Goal: Task Accomplishment & Management: Use online tool/utility

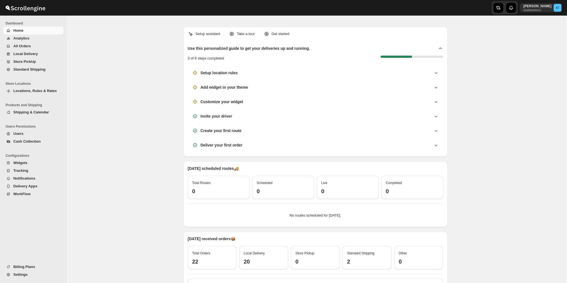
click at [23, 54] on span "Local Delivery" at bounding box center [25, 54] width 24 height 4
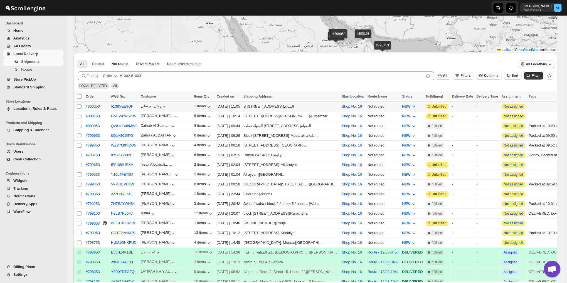
scroll to position [93, 0]
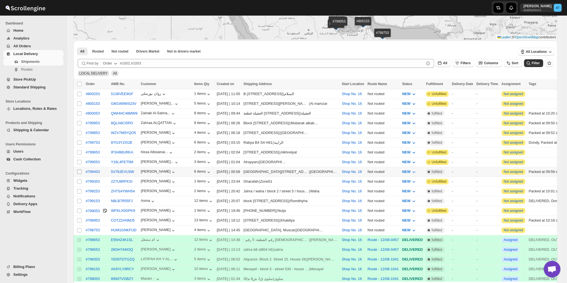
click at [80, 170] on input "Select shipment" at bounding box center [79, 172] width 4 height 4
checkbox input "true"
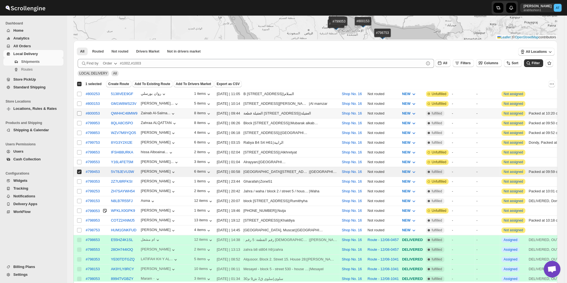
click at [77, 113] on input "Select shipment" at bounding box center [79, 113] width 4 height 4
checkbox input "true"
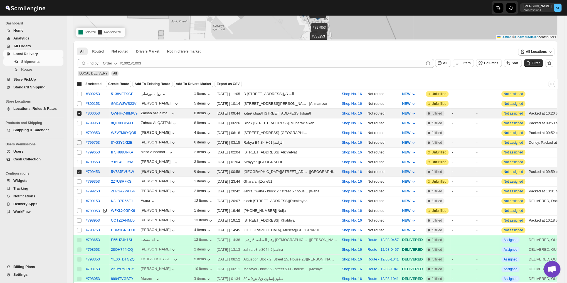
click at [80, 141] on input "Select shipment" at bounding box center [79, 143] width 4 height 4
checkbox input "true"
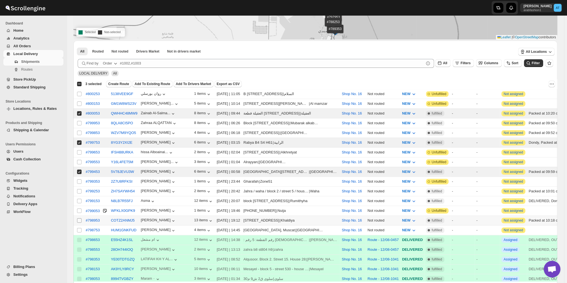
click at [78, 218] on input "Select shipment" at bounding box center [79, 220] width 4 height 4
checkbox input "true"
click at [77, 199] on input "Select shipment" at bounding box center [79, 201] width 4 height 4
checkbox input "true"
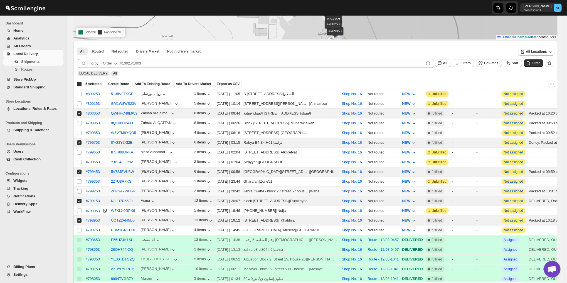
click at [78, 189] on input "Select shipment" at bounding box center [79, 191] width 4 height 4
checkbox input "true"
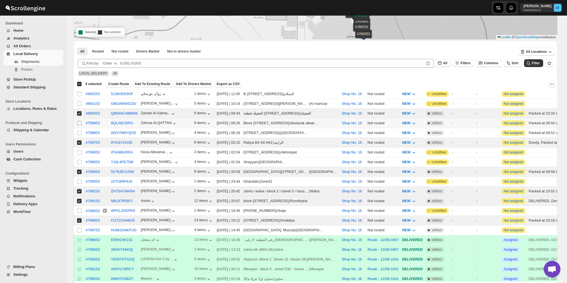
click at [79, 122] on input "Select shipment" at bounding box center [79, 123] width 4 height 4
checkbox input "true"
click at [81, 131] on input "Select shipment" at bounding box center [79, 133] width 4 height 4
checkbox input "true"
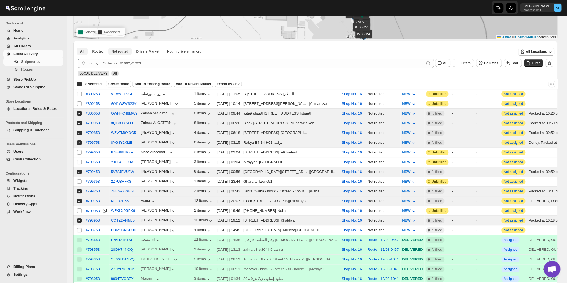
click at [119, 50] on span "Not routed" at bounding box center [120, 51] width 17 height 4
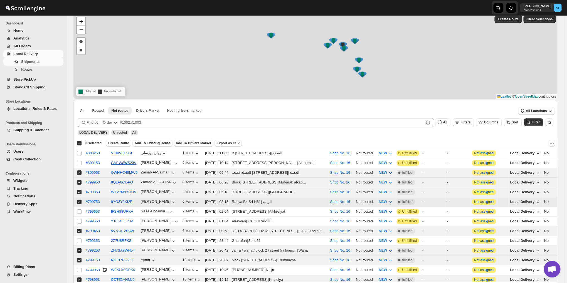
scroll to position [85, 0]
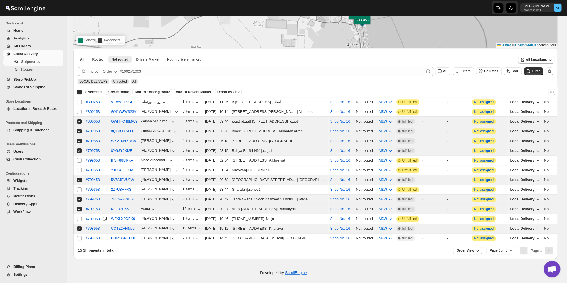
click at [116, 93] on span "Create Route" at bounding box center [118, 92] width 21 height 4
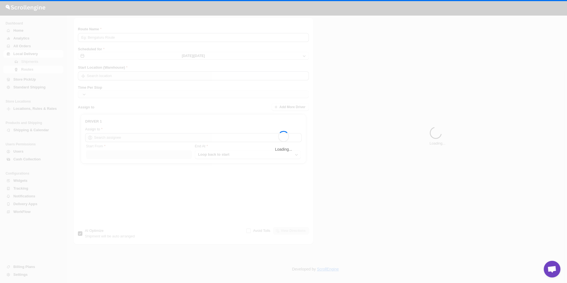
type input "Route - 13/08-1107"
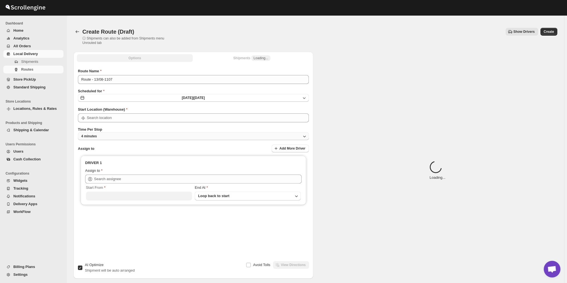
type input "Shop No. 16"
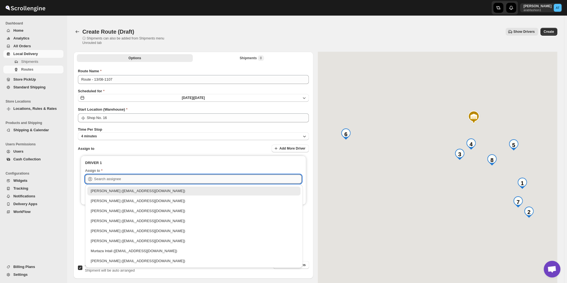
click at [145, 178] on input "text" at bounding box center [198, 179] width 208 height 9
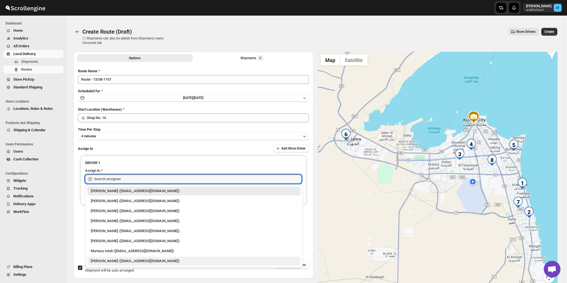
click at [118, 259] on div "[PERSON_NAME] ([EMAIL_ADDRESS][DOMAIN_NAME])" at bounding box center [194, 262] width 206 height 6
type input "[PERSON_NAME] ([EMAIL_ADDRESS][DOMAIN_NAME])"
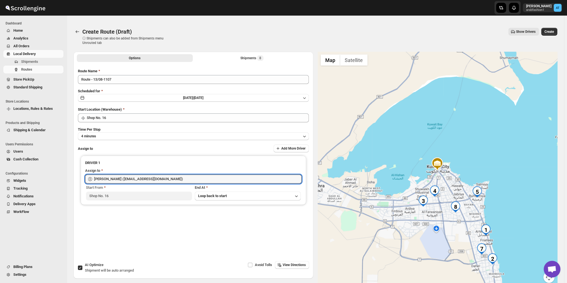
click at [550, 29] on button "Create" at bounding box center [549, 32] width 16 height 8
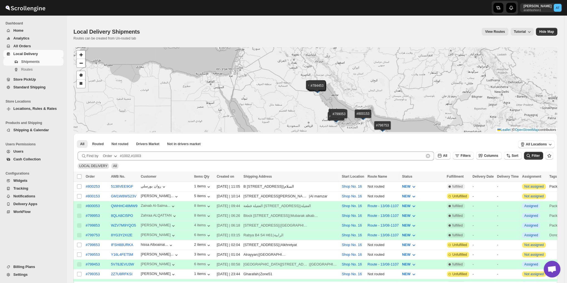
scroll to position [343, 0]
click at [79, 186] on input "Select shipment" at bounding box center [79, 186] width 4 height 4
checkbox input "true"
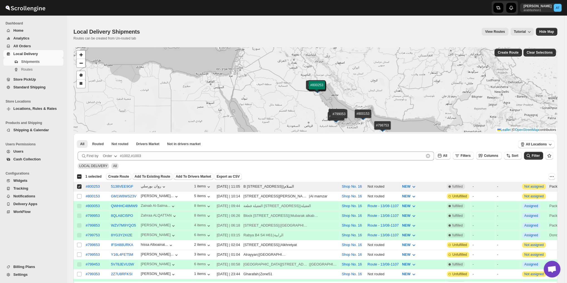
click at [145, 176] on span "Add To Existing Route" at bounding box center [153, 176] width 36 height 4
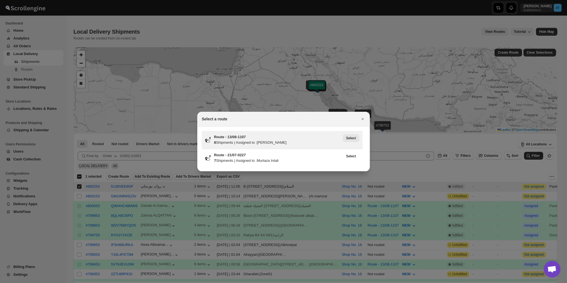
click at [352, 139] on span "Select" at bounding box center [351, 138] width 10 height 4
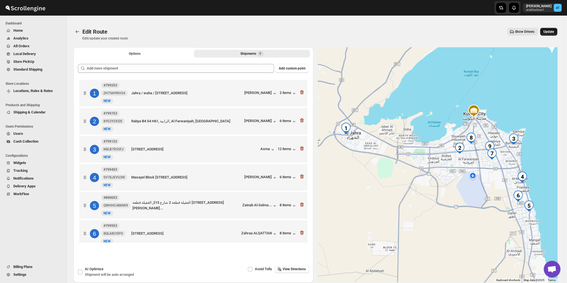
click at [554, 29] on span "Update" at bounding box center [548, 31] width 11 height 4
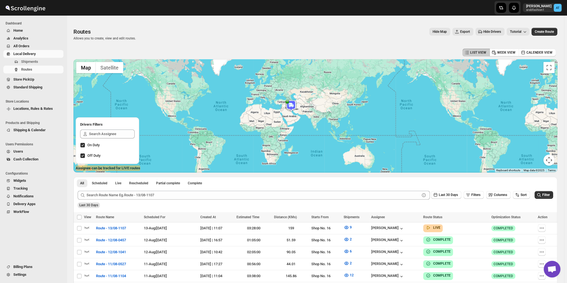
click at [293, 104] on img at bounding box center [291, 105] width 11 height 11
click at [330, 111] on div "Nagendra Reddy (Driver) Updated at : 8/13/2025, 11:10:53 AM Duty mode Enabled B…" at bounding box center [315, 115] width 484 height 113
click at [367, 114] on div "Nagendra Reddy (Driver) Updated at : 8/13/2025, 11:10:53 AM Duty mode Enabled B…" at bounding box center [315, 115] width 484 height 113
click at [319, 86] on button "Close" at bounding box center [312, 90] width 13 height 13
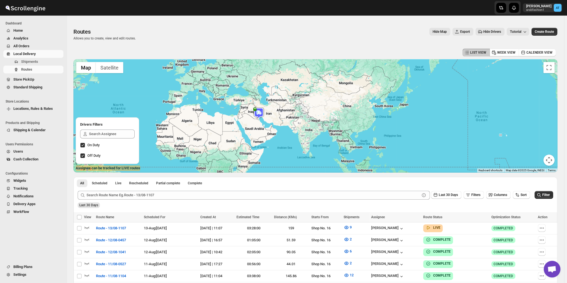
drag, startPoint x: 323, startPoint y: 126, endPoint x: 287, endPoint y: 110, distance: 39.2
click at [291, 112] on div "To navigate, press the arrow keys." at bounding box center [315, 115] width 484 height 113
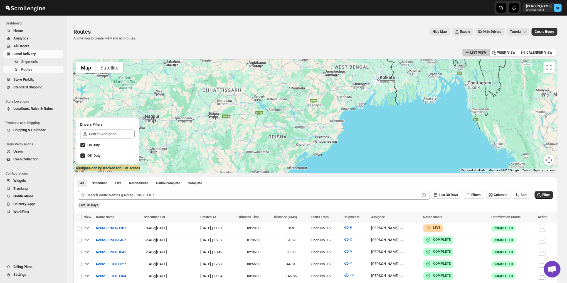
drag, startPoint x: 302, startPoint y: 108, endPoint x: 346, endPoint y: 112, distance: 44.1
click at [346, 112] on div at bounding box center [315, 115] width 484 height 113
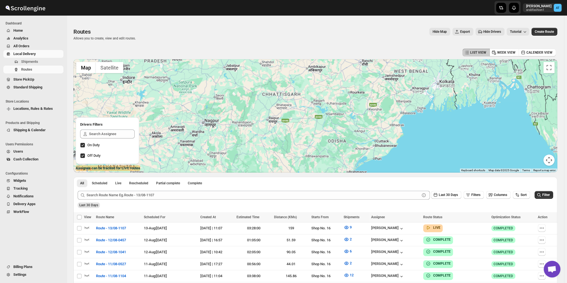
click at [252, 112] on div at bounding box center [315, 115] width 484 height 113
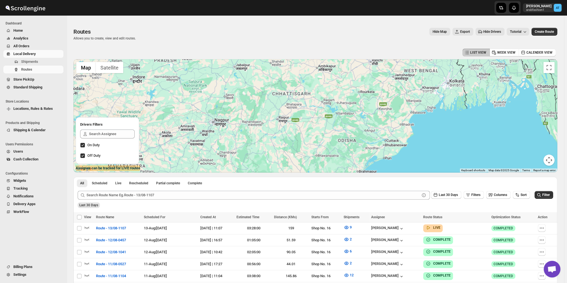
click at [263, 110] on div at bounding box center [315, 115] width 484 height 113
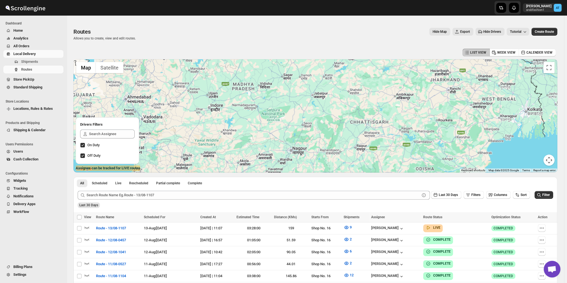
drag, startPoint x: 185, startPoint y: 87, endPoint x: 268, endPoint y: 119, distance: 88.6
click at [267, 119] on div at bounding box center [315, 115] width 484 height 113
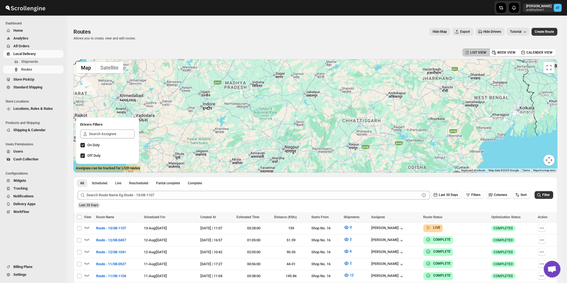
drag, startPoint x: 325, startPoint y: 115, endPoint x: 286, endPoint y: 112, distance: 39.3
click at [291, 112] on div at bounding box center [315, 115] width 484 height 113
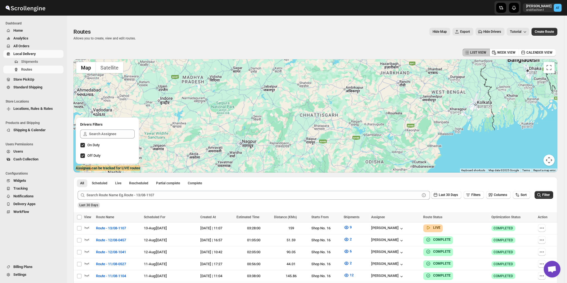
drag, startPoint x: 389, startPoint y: 129, endPoint x: 353, endPoint y: 122, distance: 37.1
click at [353, 122] on div at bounding box center [315, 115] width 484 height 113
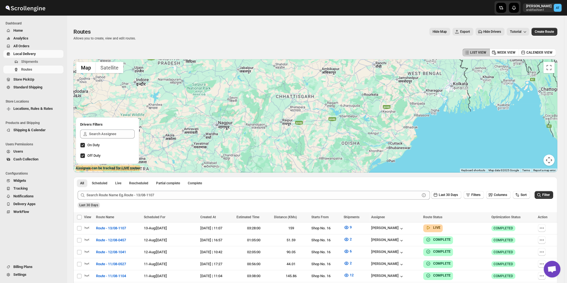
drag, startPoint x: 316, startPoint y: 138, endPoint x: 291, endPoint y: 114, distance: 34.9
click at [291, 114] on div at bounding box center [315, 115] width 484 height 113
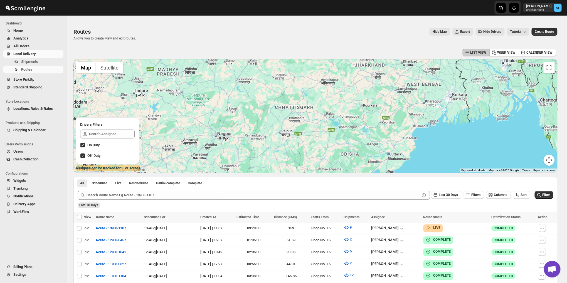
drag, startPoint x: 363, startPoint y: 108, endPoint x: 365, endPoint y: 123, distance: 15.5
click at [365, 123] on div at bounding box center [315, 115] width 484 height 113
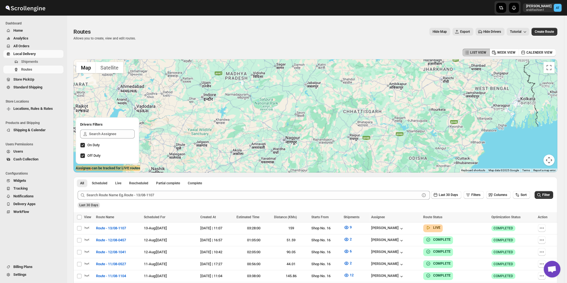
drag, startPoint x: 153, startPoint y: 101, endPoint x: 225, endPoint y: 106, distance: 72.8
click at [220, 105] on div at bounding box center [315, 115] width 484 height 113
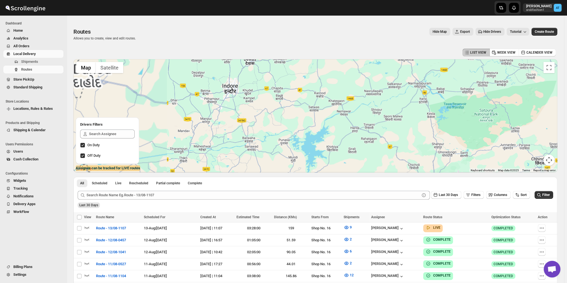
drag, startPoint x: 269, startPoint y: 115, endPoint x: 356, endPoint y: 134, distance: 89.5
click at [355, 134] on div at bounding box center [315, 115] width 484 height 113
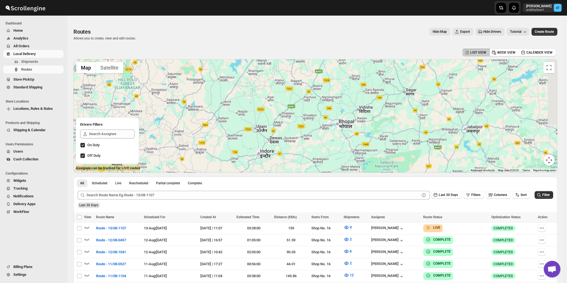
drag, startPoint x: 372, startPoint y: 94, endPoint x: 355, endPoint y: 152, distance: 61.3
click at [356, 149] on div at bounding box center [315, 115] width 484 height 113
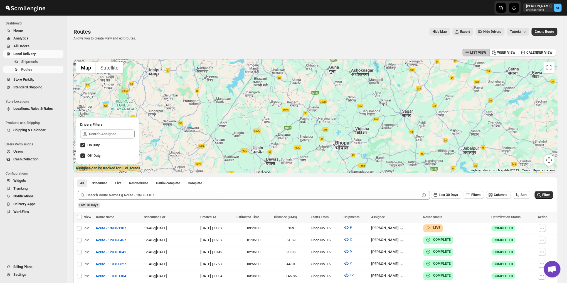
drag, startPoint x: 349, startPoint y: 120, endPoint x: 348, endPoint y: 138, distance: 18.7
click at [348, 137] on div at bounding box center [315, 115] width 484 height 113
click at [348, 138] on div at bounding box center [315, 115] width 484 height 113
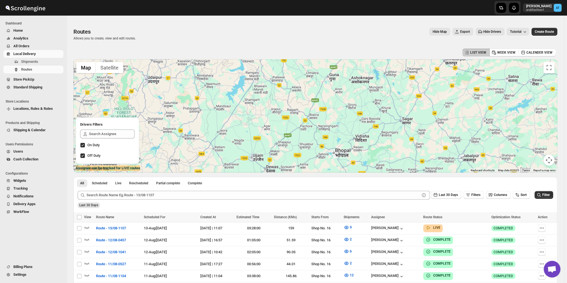
click at [348, 138] on div at bounding box center [315, 115] width 484 height 113
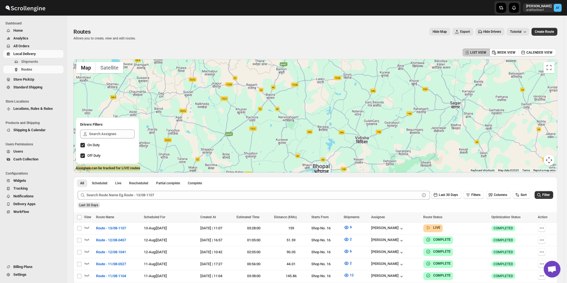
scroll to position [46, 0]
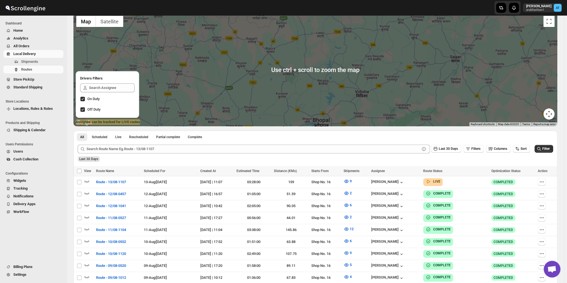
click at [345, 105] on div at bounding box center [315, 69] width 484 height 113
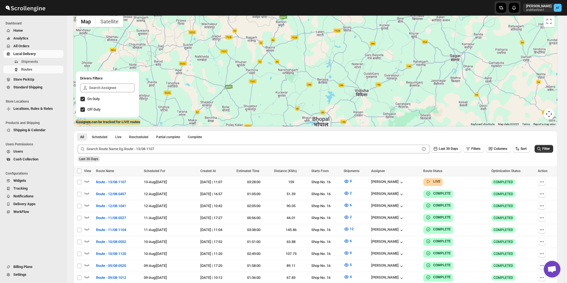
drag, startPoint x: 340, startPoint y: 91, endPoint x: 339, endPoint y: 86, distance: 5.3
click at [339, 87] on div at bounding box center [315, 69] width 484 height 113
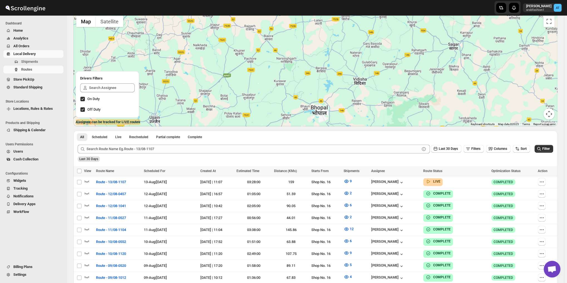
click at [338, 76] on div at bounding box center [315, 69] width 484 height 113
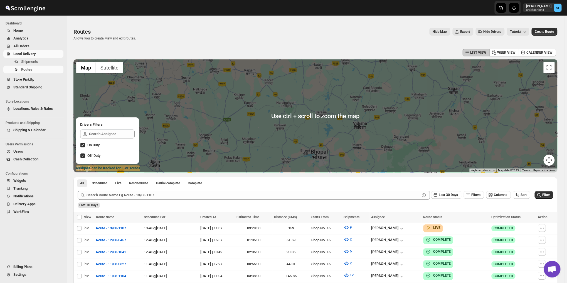
scroll to position [0, 0]
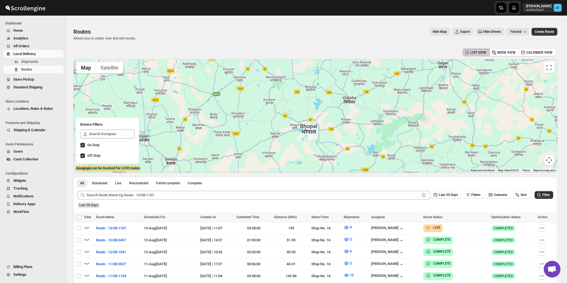
drag, startPoint x: 342, startPoint y: 132, endPoint x: 330, endPoint y: 103, distance: 31.4
click at [330, 103] on div at bounding box center [315, 115] width 484 height 113
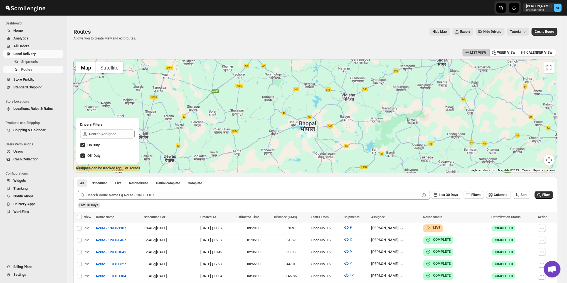
drag, startPoint x: 334, startPoint y: 125, endPoint x: 329, endPoint y: 111, distance: 14.4
click at [329, 111] on div at bounding box center [315, 115] width 484 height 113
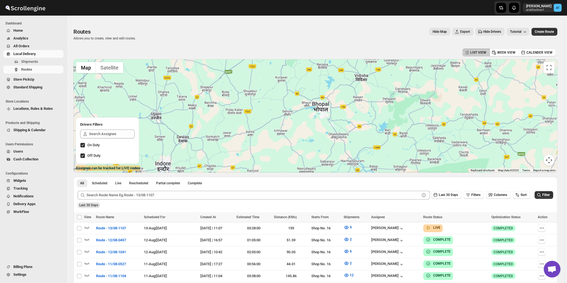
drag, startPoint x: 316, startPoint y: 109, endPoint x: 378, endPoint y: 107, distance: 62.4
click at [377, 107] on div at bounding box center [315, 115] width 484 height 113
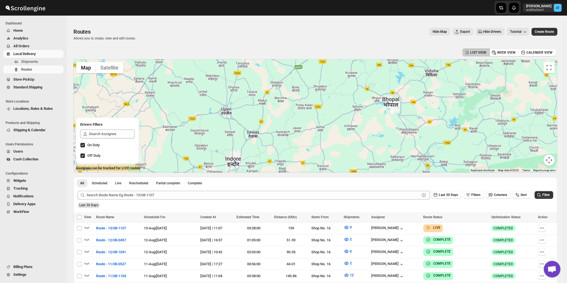
drag, startPoint x: 374, startPoint y: 108, endPoint x: 366, endPoint y: 90, distance: 20.1
click at [366, 90] on div at bounding box center [315, 115] width 484 height 113
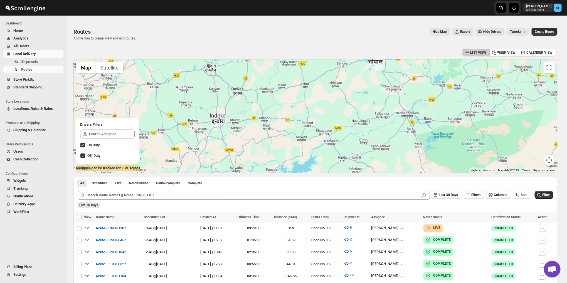
drag, startPoint x: 357, startPoint y: 100, endPoint x: 355, endPoint y: 90, distance: 10.3
click at [355, 91] on div at bounding box center [315, 115] width 484 height 113
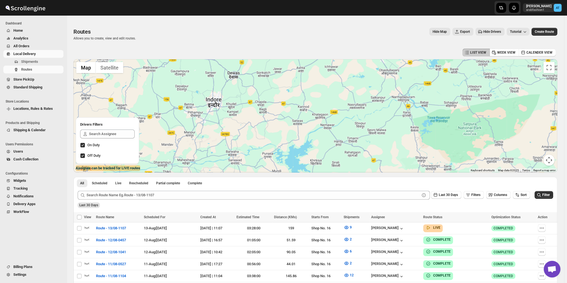
drag, startPoint x: 344, startPoint y: 104, endPoint x: 344, endPoint y: 101, distance: 3.6
click at [344, 101] on div at bounding box center [315, 115] width 484 height 113
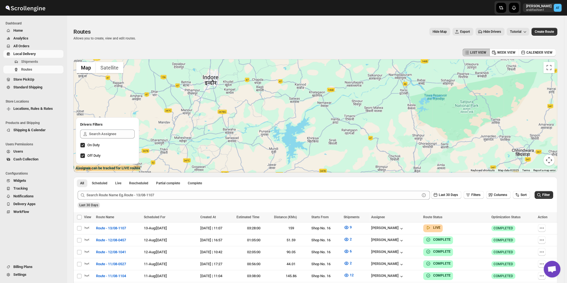
drag, startPoint x: 340, startPoint y: 113, endPoint x: 338, endPoint y: 103, distance: 10.4
click at [338, 103] on div at bounding box center [315, 115] width 484 height 113
click at [338, 101] on div at bounding box center [315, 115] width 484 height 113
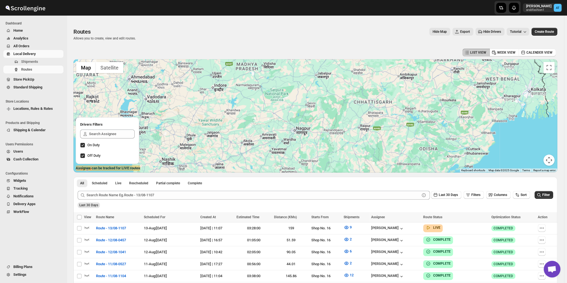
drag, startPoint x: 387, startPoint y: 110, endPoint x: 280, endPoint y: 105, distance: 106.2
click at [282, 105] on div at bounding box center [315, 115] width 484 height 113
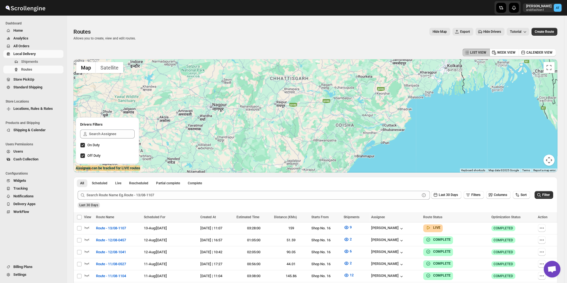
drag, startPoint x: 348, startPoint y: 133, endPoint x: 302, endPoint y: 109, distance: 51.4
click at [302, 109] on div at bounding box center [315, 115] width 484 height 113
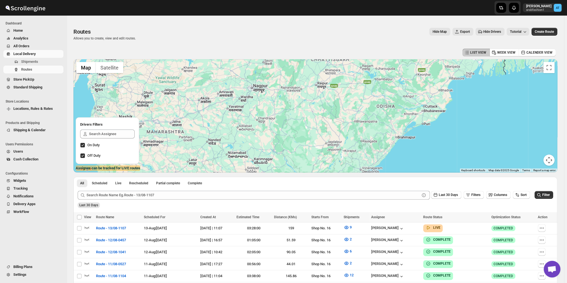
drag, startPoint x: 247, startPoint y: 112, endPoint x: 340, endPoint y: 82, distance: 97.4
click at [339, 82] on div at bounding box center [315, 115] width 484 height 113
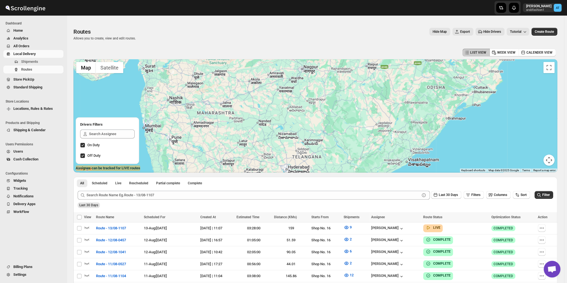
drag, startPoint x: 326, startPoint y: 109, endPoint x: 317, endPoint y: 84, distance: 27.1
click at [317, 84] on div at bounding box center [315, 115] width 484 height 113
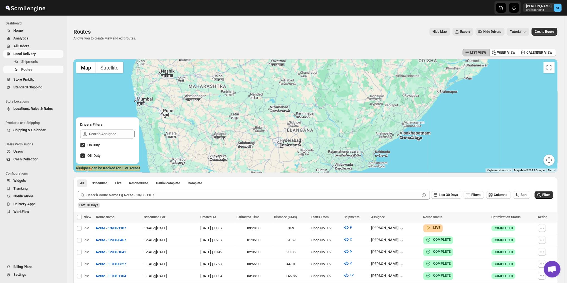
click at [309, 96] on div at bounding box center [315, 115] width 484 height 113
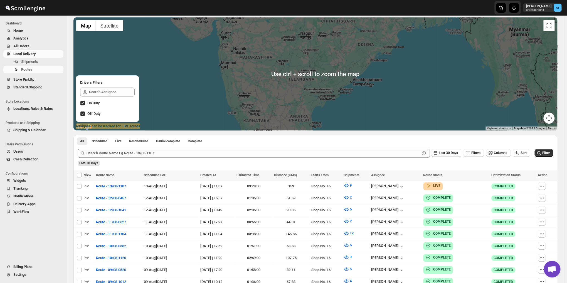
scroll to position [46, 0]
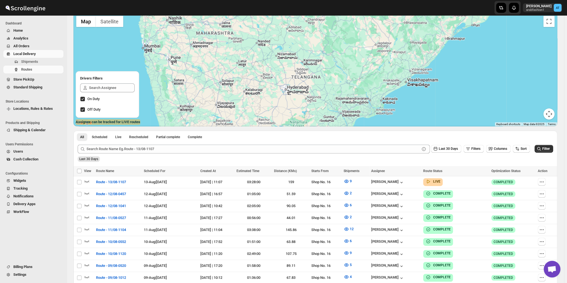
drag, startPoint x: 324, startPoint y: 57, endPoint x: 311, endPoint y: 117, distance: 61.6
click at [311, 117] on div at bounding box center [315, 69] width 484 height 113
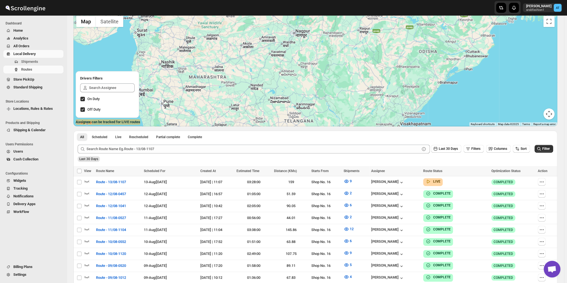
drag, startPoint x: 319, startPoint y: 84, endPoint x: 317, endPoint y: 104, distance: 20.2
click at [317, 104] on div at bounding box center [315, 69] width 484 height 113
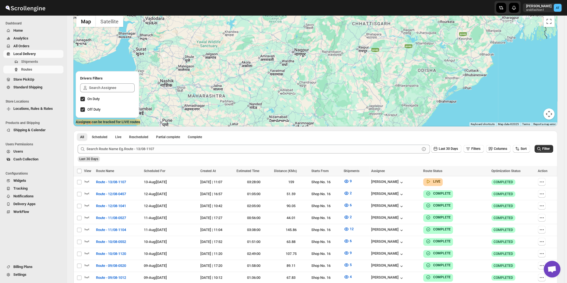
drag, startPoint x: 325, startPoint y: 72, endPoint x: 323, endPoint y: 95, distance: 24.0
click at [323, 95] on div at bounding box center [315, 69] width 484 height 113
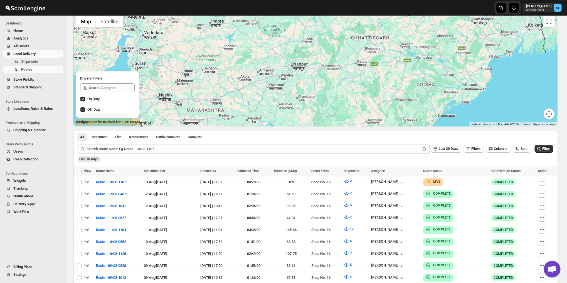
drag, startPoint x: 315, startPoint y: 85, endPoint x: 315, endPoint y: 90, distance: 5.6
click at [315, 90] on div at bounding box center [315, 69] width 484 height 113
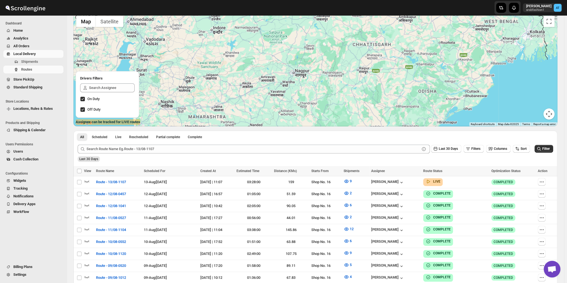
drag, startPoint x: 298, startPoint y: 79, endPoint x: 318, endPoint y: 94, distance: 24.7
click at [317, 94] on div at bounding box center [315, 69] width 484 height 113
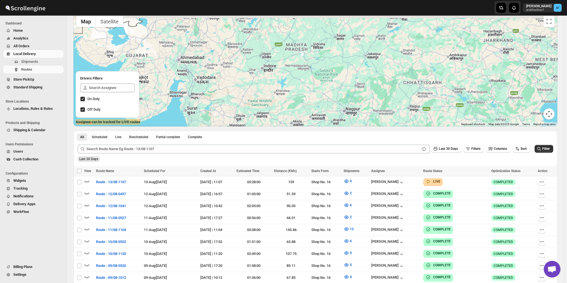
drag, startPoint x: 270, startPoint y: 68, endPoint x: 307, endPoint y: 105, distance: 52.1
click at [307, 105] on div at bounding box center [315, 69] width 484 height 113
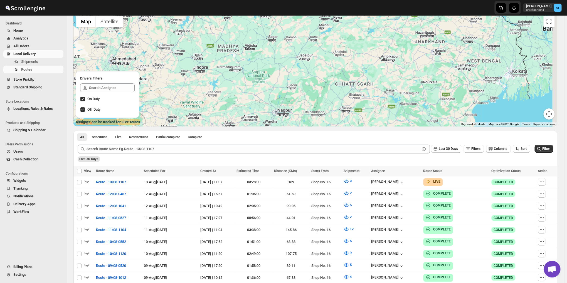
drag, startPoint x: 421, startPoint y: 89, endPoint x: 319, endPoint y: 87, distance: 101.6
click at [322, 93] on div at bounding box center [315, 69] width 484 height 113
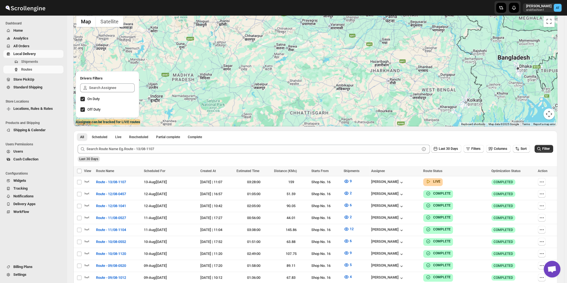
drag, startPoint x: 330, startPoint y: 86, endPoint x: 334, endPoint y: 98, distance: 12.7
click at [334, 98] on div at bounding box center [315, 69] width 484 height 113
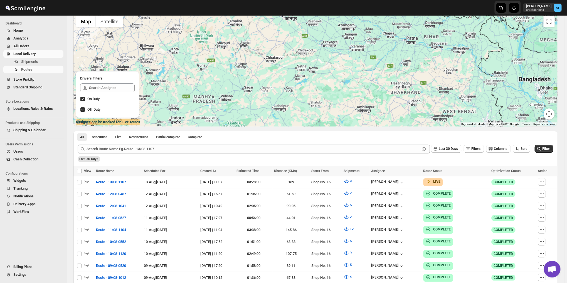
drag, startPoint x: 318, startPoint y: 82, endPoint x: 362, endPoint y: 102, distance: 49.2
click at [359, 102] on div at bounding box center [315, 69] width 484 height 113
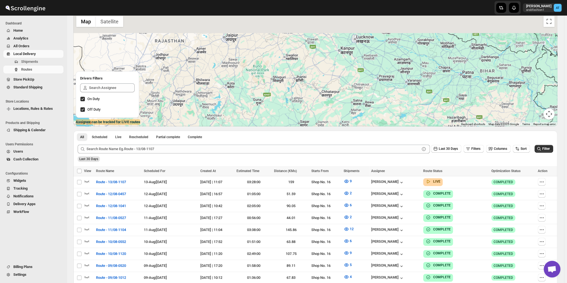
drag, startPoint x: 271, startPoint y: 65, endPoint x: 279, endPoint y: 90, distance: 26.1
click at [279, 90] on div at bounding box center [315, 69] width 484 height 113
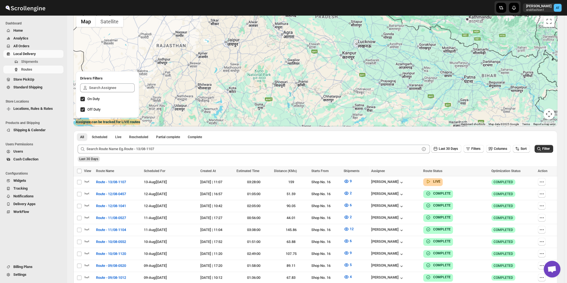
drag, startPoint x: 294, startPoint y: 82, endPoint x: 298, endPoint y: 100, distance: 18.9
click at [298, 100] on div at bounding box center [315, 69] width 484 height 113
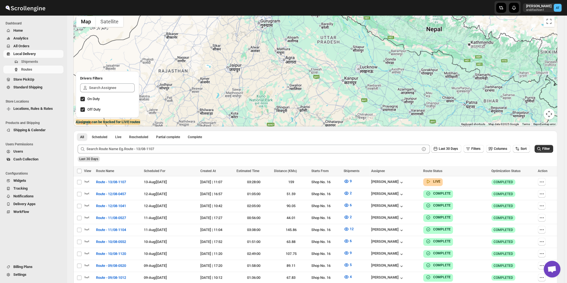
drag, startPoint x: 314, startPoint y: 80, endPoint x: 315, endPoint y: 96, distance: 15.9
click at [315, 96] on div at bounding box center [315, 69] width 484 height 113
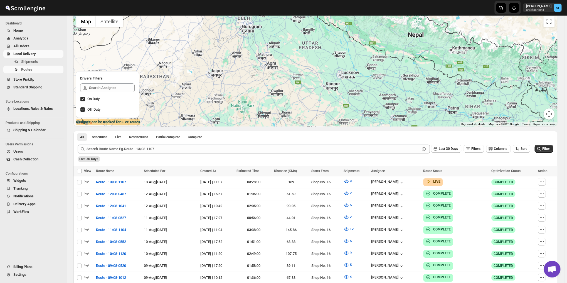
drag, startPoint x: 338, startPoint y: 87, endPoint x: 313, endPoint y: 92, distance: 26.0
click at [313, 92] on div at bounding box center [315, 69] width 484 height 113
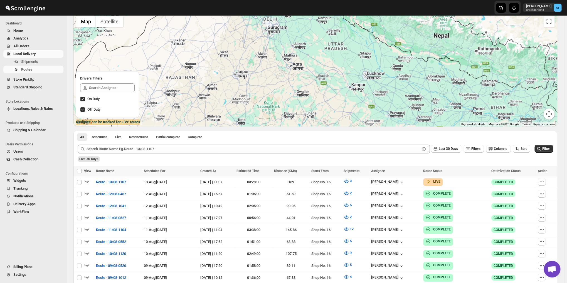
drag, startPoint x: 228, startPoint y: 84, endPoint x: 296, endPoint y: 86, distance: 68.2
click at [296, 86] on div at bounding box center [315, 69] width 484 height 113
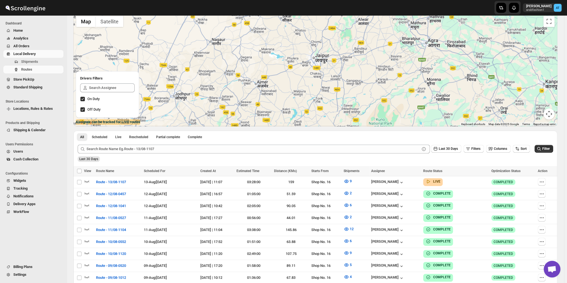
drag, startPoint x: 239, startPoint y: 84, endPoint x: 290, endPoint y: 81, distance: 50.7
click at [290, 81] on div at bounding box center [315, 69] width 484 height 113
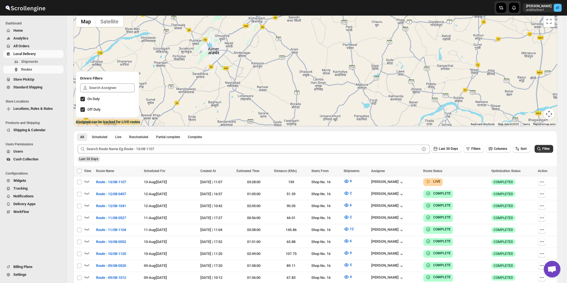
drag, startPoint x: 263, startPoint y: 88, endPoint x: 284, endPoint y: 80, distance: 22.5
click at [279, 81] on div at bounding box center [315, 69] width 484 height 113
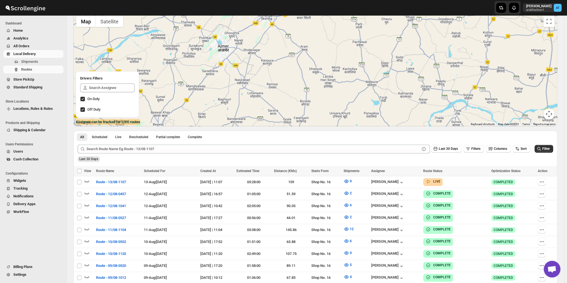
drag, startPoint x: 301, startPoint y: 92, endPoint x: 299, endPoint y: 86, distance: 6.2
click at [300, 89] on div at bounding box center [315, 69] width 484 height 113
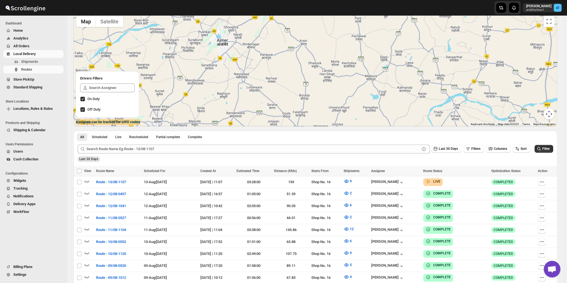
drag, startPoint x: 299, startPoint y: 86, endPoint x: 299, endPoint y: 79, distance: 6.7
click at [299, 79] on div at bounding box center [315, 69] width 484 height 113
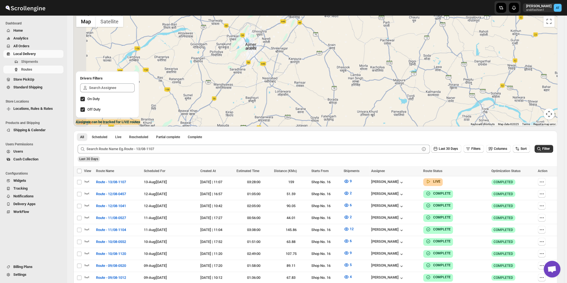
drag, startPoint x: 273, startPoint y: 80, endPoint x: 307, endPoint y: 86, distance: 35.1
click at [306, 85] on div at bounding box center [315, 69] width 484 height 113
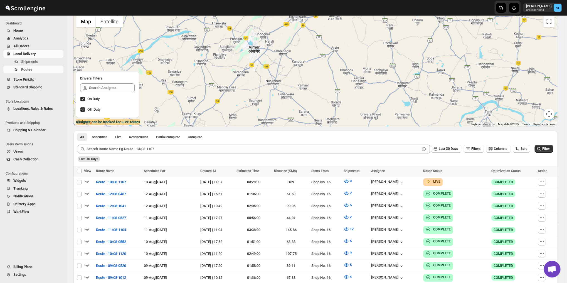
drag, startPoint x: 303, startPoint y: 82, endPoint x: 302, endPoint y: 86, distance: 4.8
click at [302, 85] on div at bounding box center [315, 69] width 484 height 113
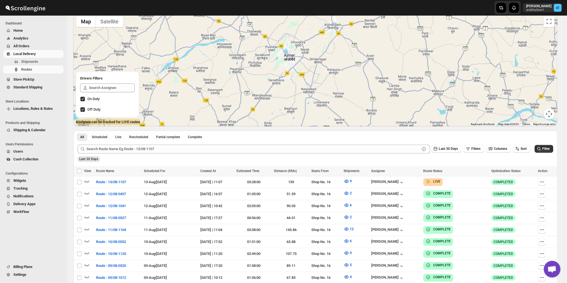
drag, startPoint x: 263, startPoint y: 67, endPoint x: 319, endPoint y: 72, distance: 57.0
click at [318, 72] on div at bounding box center [315, 69] width 484 height 113
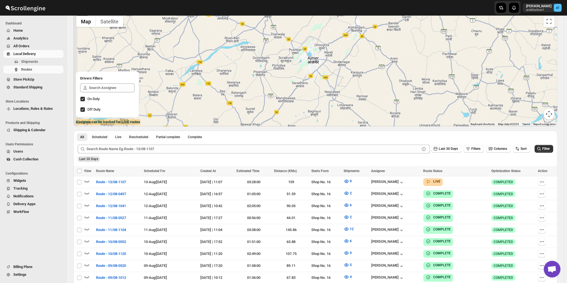
click at [319, 72] on div at bounding box center [315, 69] width 484 height 113
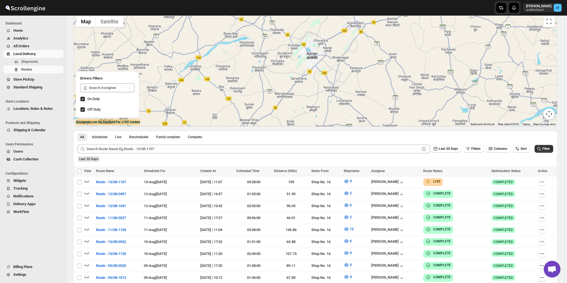
drag, startPoint x: 368, startPoint y: 83, endPoint x: 336, endPoint y: 65, distance: 36.8
click at [355, 74] on div at bounding box center [315, 69] width 484 height 113
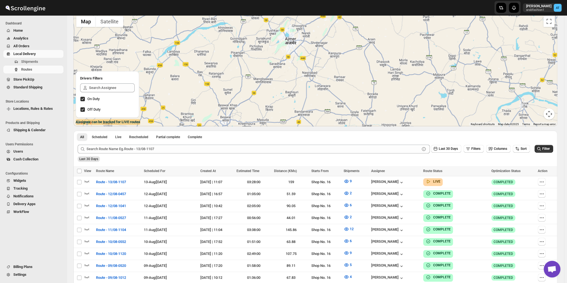
drag, startPoint x: 336, startPoint y: 65, endPoint x: 316, endPoint y: 62, distance: 20.0
click at [319, 61] on div at bounding box center [315, 69] width 484 height 113
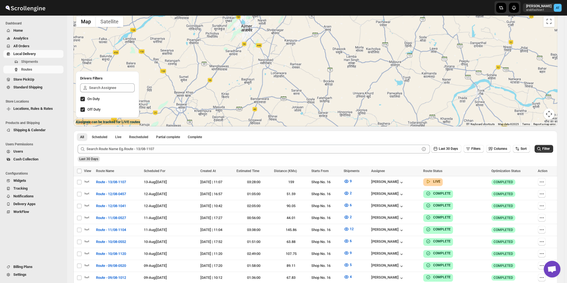
drag, startPoint x: 357, startPoint y: 82, endPoint x: 343, endPoint y: 69, distance: 19.0
click at [344, 69] on div at bounding box center [315, 69] width 484 height 113
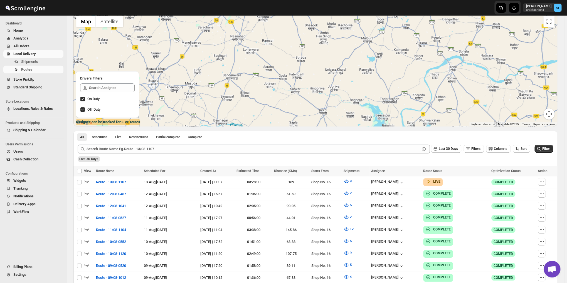
drag, startPoint x: 364, startPoint y: 87, endPoint x: 349, endPoint y: 75, distance: 19.4
click at [349, 75] on div at bounding box center [315, 69] width 484 height 113
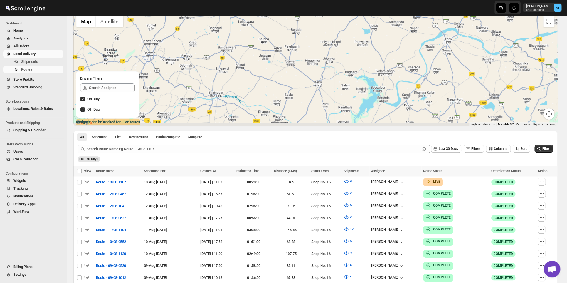
drag, startPoint x: 263, startPoint y: 85, endPoint x: 266, endPoint y: 67, distance: 18.1
click at [266, 67] on div at bounding box center [315, 69] width 484 height 113
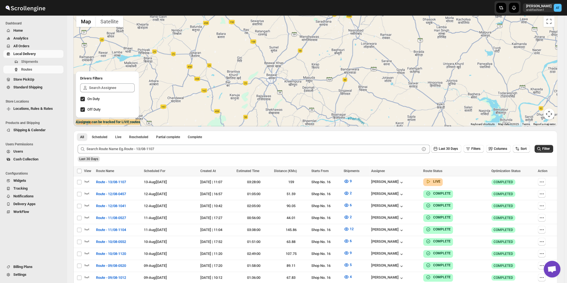
drag, startPoint x: 272, startPoint y: 73, endPoint x: 375, endPoint y: 93, distance: 104.6
click at [375, 93] on div at bounding box center [315, 69] width 484 height 113
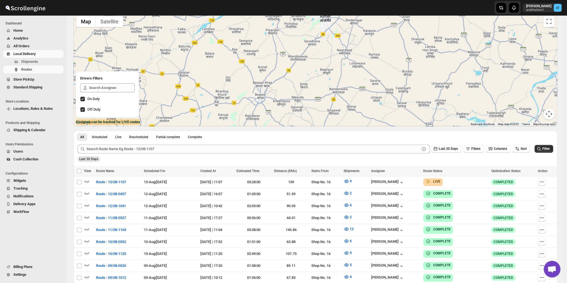
drag, startPoint x: 368, startPoint y: 78, endPoint x: 359, endPoint y: 94, distance: 18.3
click at [359, 94] on div at bounding box center [315, 69] width 484 height 113
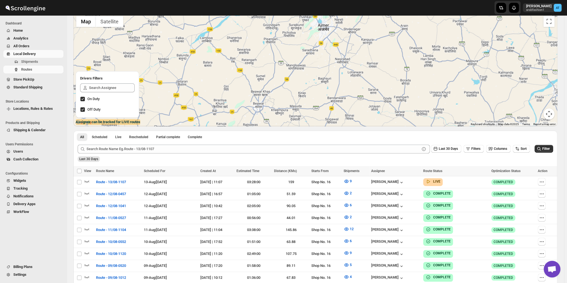
drag, startPoint x: 347, startPoint y: 80, endPoint x: 346, endPoint y: 95, distance: 15.1
click at [346, 95] on div at bounding box center [315, 69] width 484 height 113
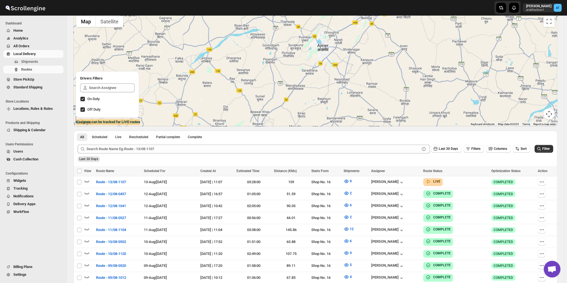
drag, startPoint x: 339, startPoint y: 87, endPoint x: 339, endPoint y: 91, distance: 3.7
click at [339, 91] on div at bounding box center [315, 69] width 484 height 113
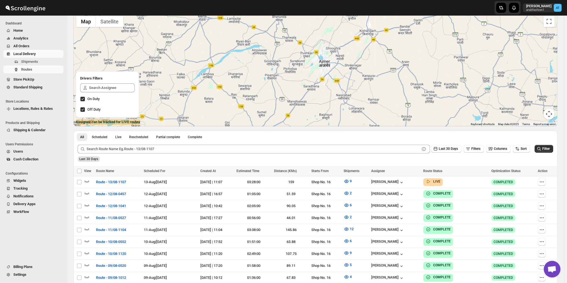
drag, startPoint x: 337, startPoint y: 87, endPoint x: 337, endPoint y: 93, distance: 6.4
click at [337, 93] on div at bounding box center [315, 69] width 484 height 113
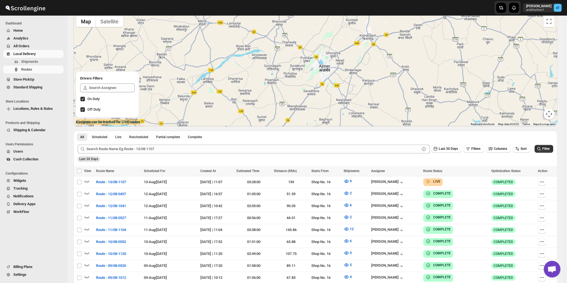
click at [336, 90] on div at bounding box center [315, 69] width 484 height 113
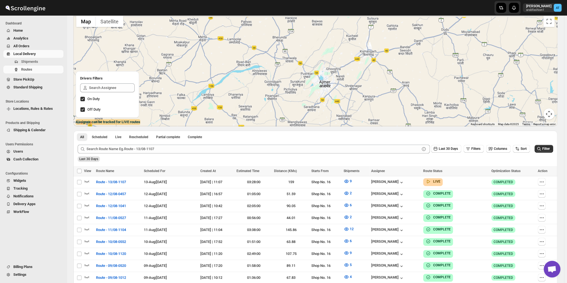
drag, startPoint x: 343, startPoint y: 83, endPoint x: 344, endPoint y: 99, distance: 15.1
click at [344, 99] on div at bounding box center [315, 69] width 484 height 113
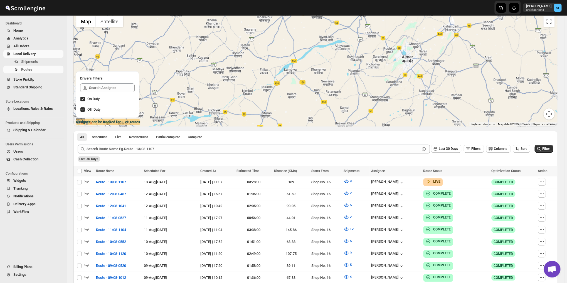
drag, startPoint x: 265, startPoint y: 85, endPoint x: 295, endPoint y: 69, distance: 34.0
click at [309, 67] on div at bounding box center [315, 69] width 484 height 113
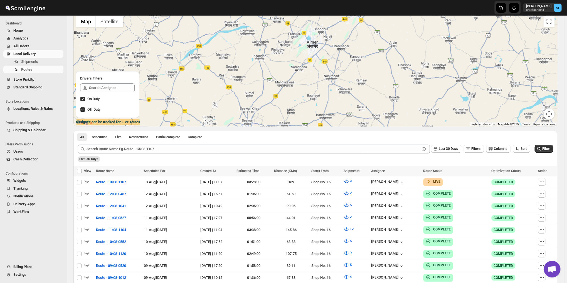
drag, startPoint x: 347, startPoint y: 75, endPoint x: 334, endPoint y: 51, distance: 27.0
click at [334, 51] on div at bounding box center [315, 69] width 484 height 113
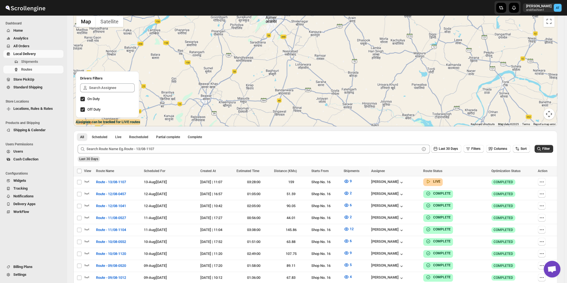
drag, startPoint x: 362, startPoint y: 84, endPoint x: 321, endPoint y: 74, distance: 42.9
click at [321, 74] on div at bounding box center [315, 69] width 484 height 113
